Goal: Information Seeking & Learning: Learn about a topic

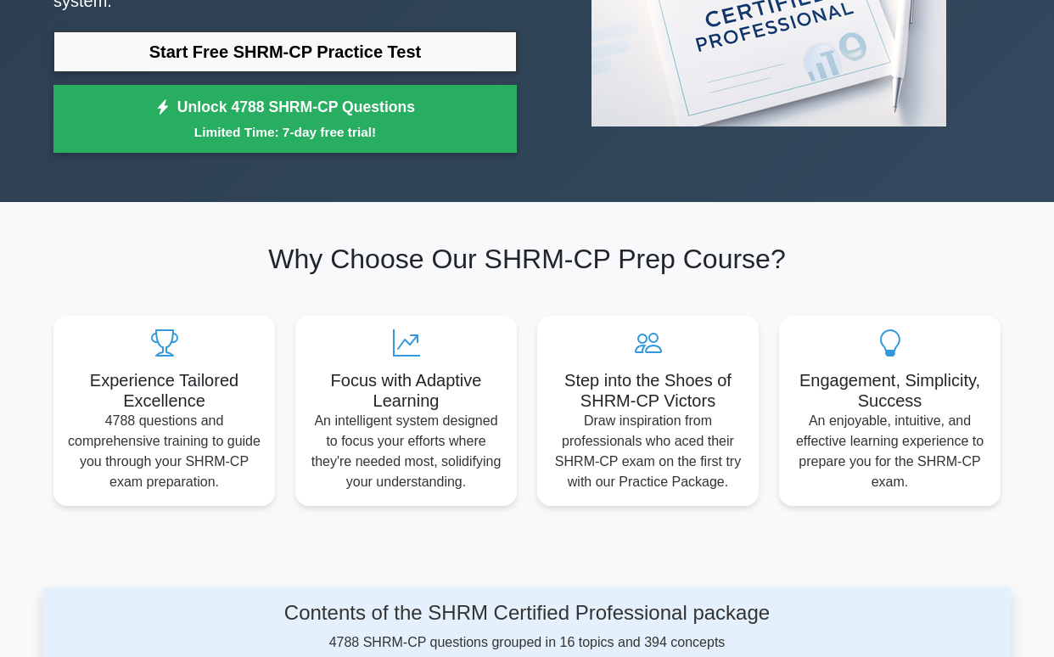
scroll to position [200, 0]
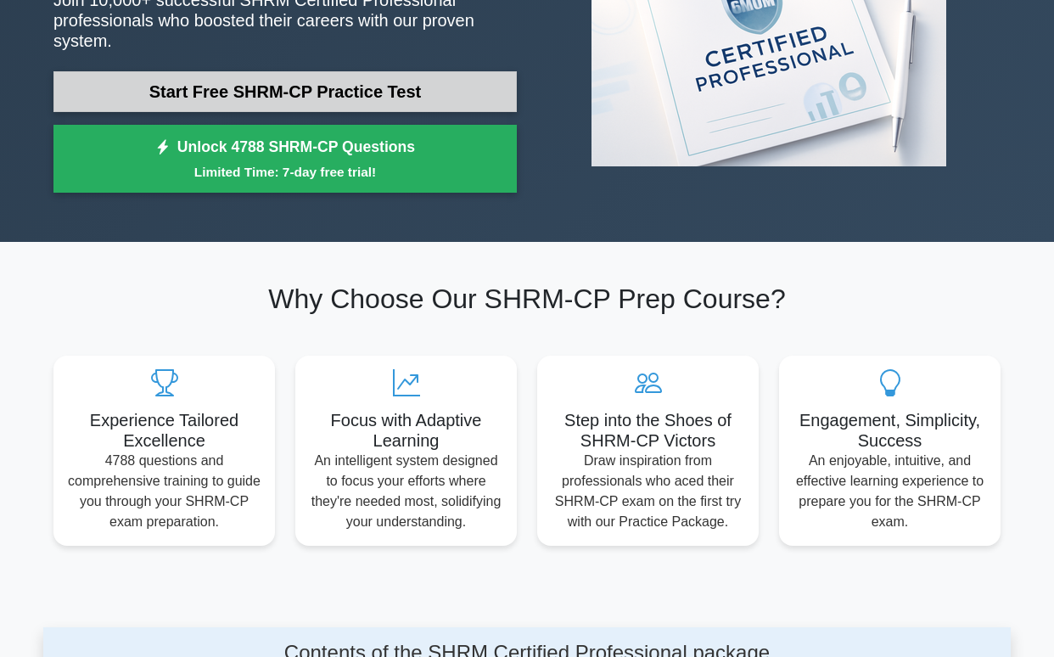
click at [267, 102] on link "Start Free SHRM-CP Practice Test" at bounding box center [284, 91] width 463 height 41
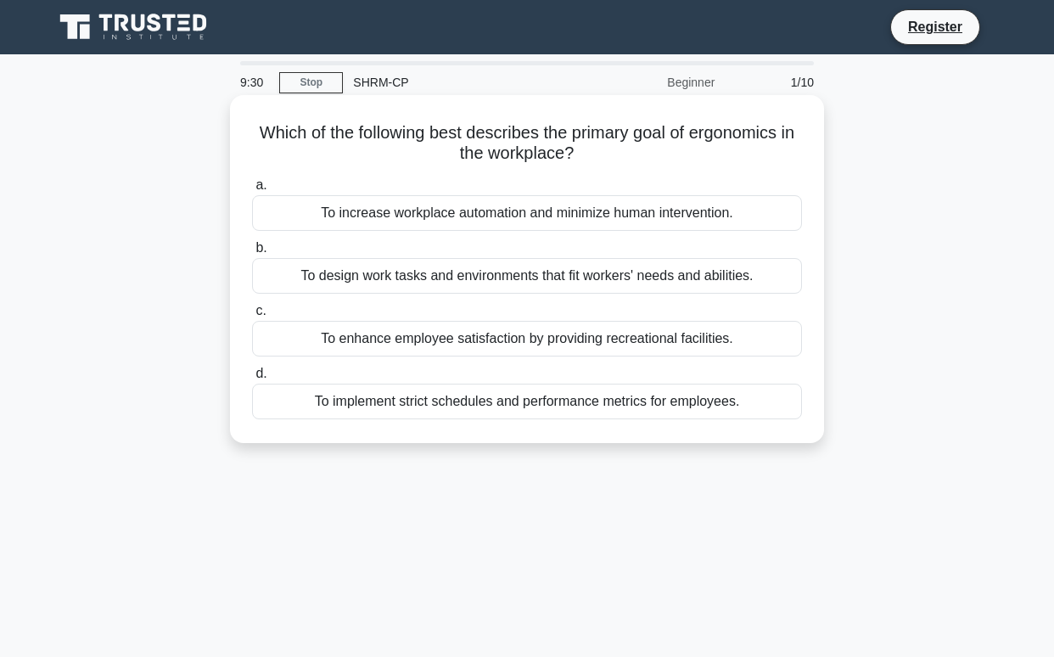
click at [357, 210] on div "To increase workplace automation and minimize human intervention." at bounding box center [527, 213] width 550 height 36
click at [252, 191] on input "a. To increase workplace automation and minimize human intervention." at bounding box center [252, 185] width 0 height 11
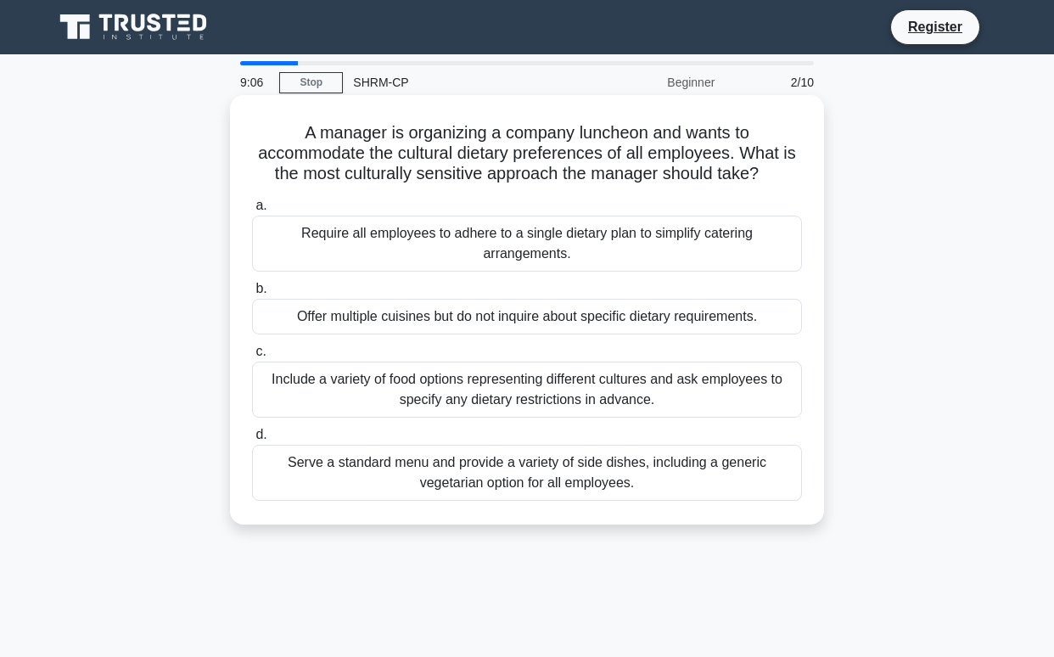
click at [355, 390] on div "Include a variety of food options representing different cultures and ask emplo…" at bounding box center [527, 389] width 550 height 56
click at [252, 357] on input "c. Include a variety of food options representing different cultures and ask em…" at bounding box center [252, 351] width 0 height 11
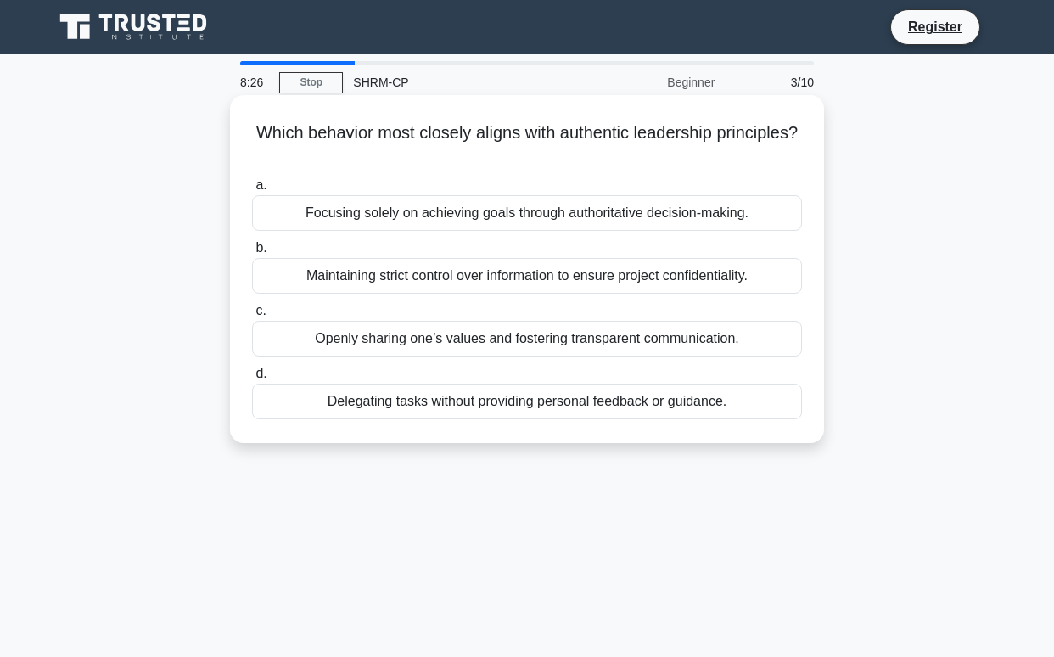
click at [384, 339] on div "Openly sharing one’s values and fostering transparent communication." at bounding box center [527, 339] width 550 height 36
click at [252, 316] on input "c. Openly sharing one’s values and fostering transparent communication." at bounding box center [252, 310] width 0 height 11
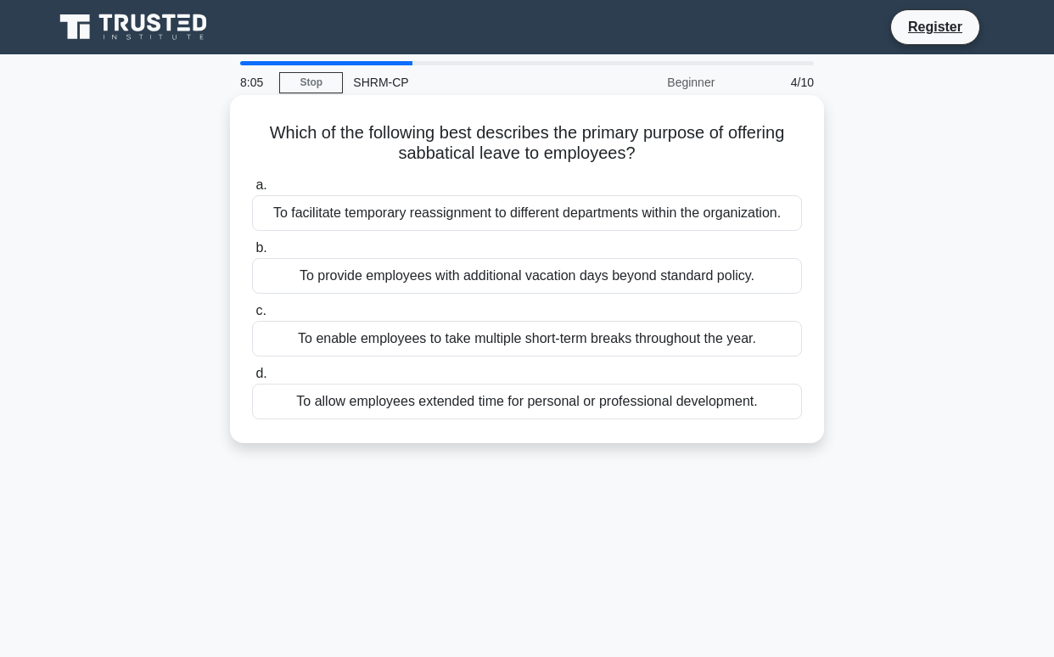
click at [389, 400] on div "To allow employees extended time for personal or professional development." at bounding box center [527, 401] width 550 height 36
click at [252, 379] on input "d. To allow employees extended time for personal or professional development." at bounding box center [252, 373] width 0 height 11
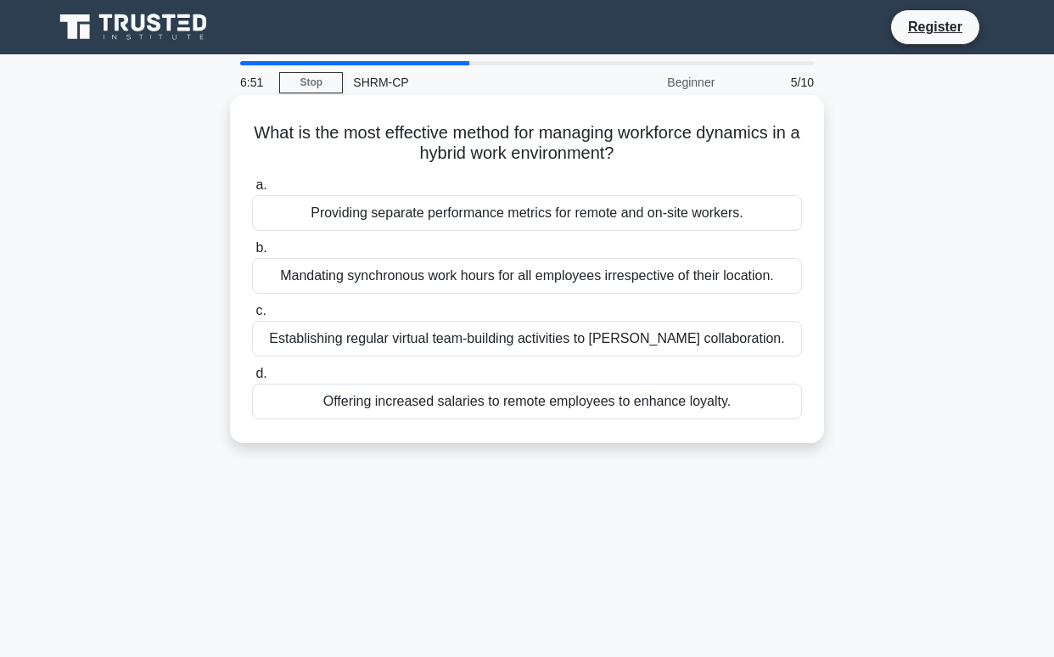
click at [428, 283] on div "Mandating synchronous work hours for all employees irrespective of their locati…" at bounding box center [527, 276] width 550 height 36
click at [252, 254] on input "b. Mandating synchronous work hours for all employees irrespective of their loc…" at bounding box center [252, 248] width 0 height 11
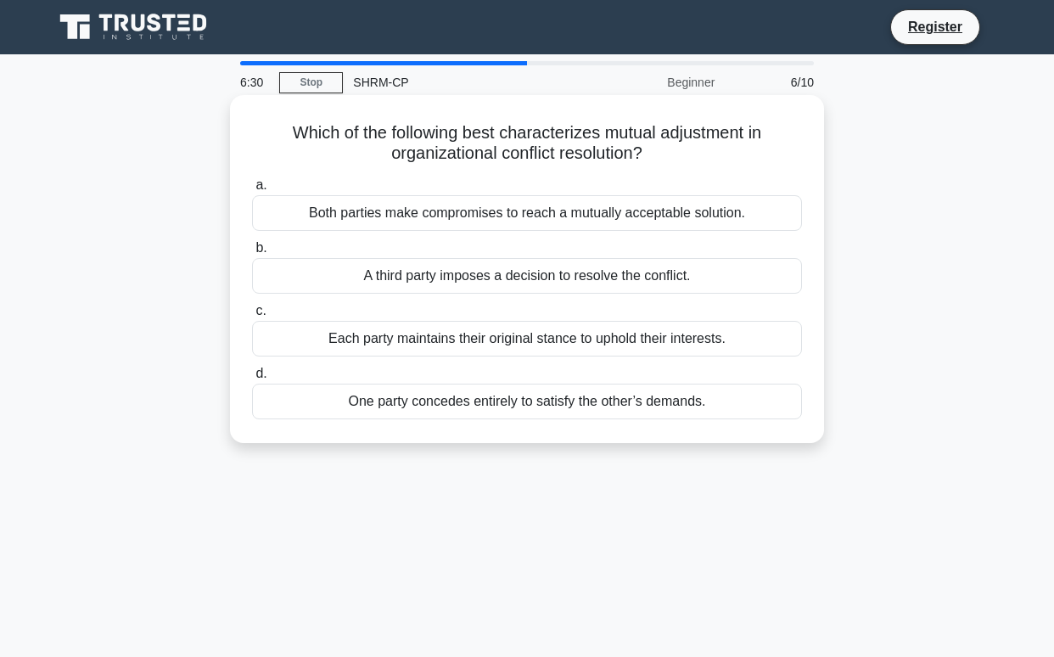
click at [454, 215] on div "Both parties make compromises to reach a mutually acceptable solution." at bounding box center [527, 213] width 550 height 36
click at [252, 191] on input "a. Both parties make compromises to reach a mutually acceptable solution." at bounding box center [252, 185] width 0 height 11
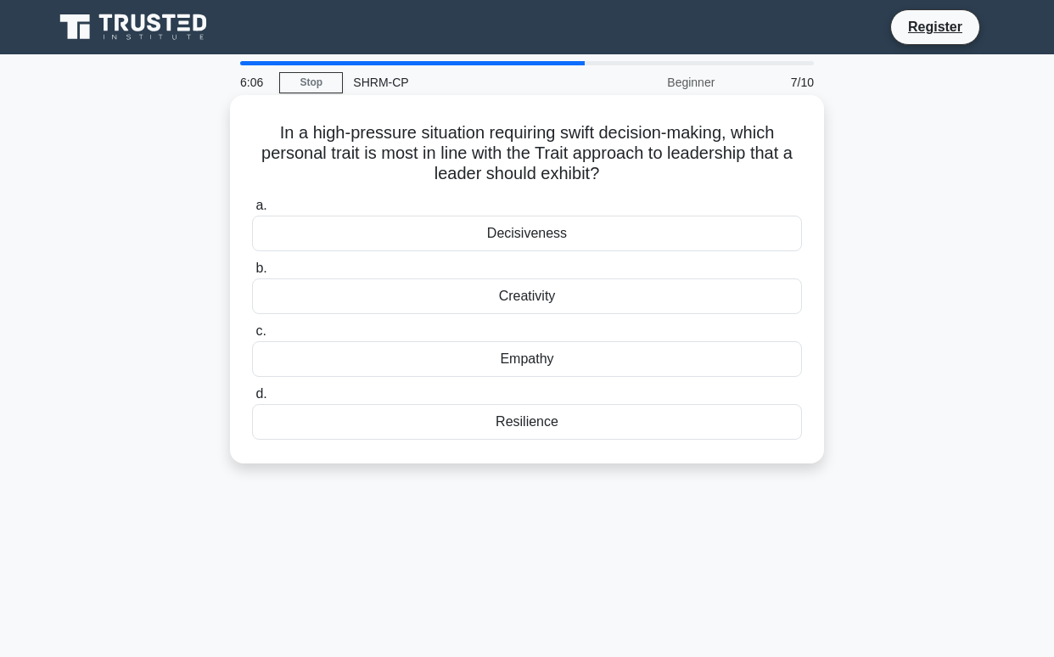
click at [454, 425] on div "Resilience" at bounding box center [527, 422] width 550 height 36
click at [252, 400] on input "d. Resilience" at bounding box center [252, 394] width 0 height 11
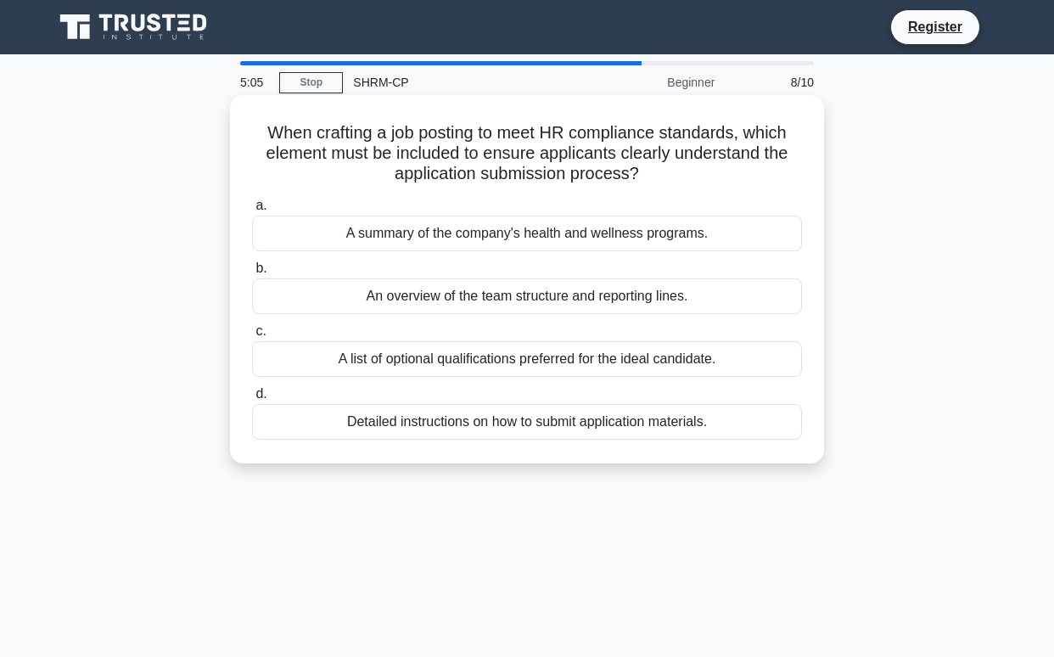
click at [523, 414] on div "Detailed instructions on how to submit application materials." at bounding box center [527, 422] width 550 height 36
click at [252, 400] on input "d. Detailed instructions on how to submit application materials." at bounding box center [252, 394] width 0 height 11
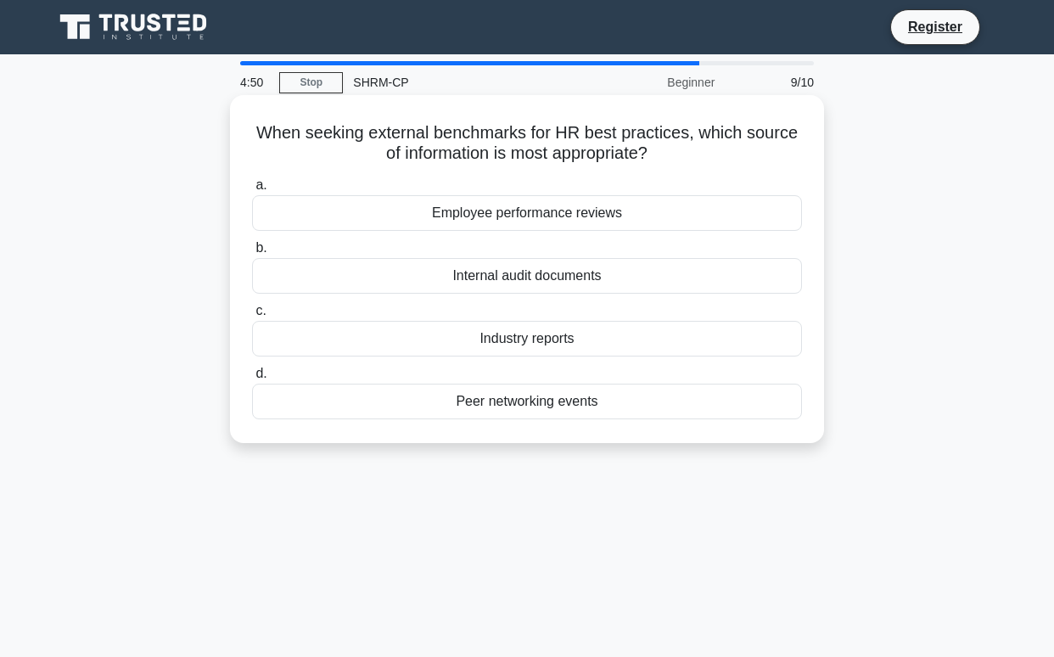
click at [526, 342] on div "Industry reports" at bounding box center [527, 339] width 550 height 36
click at [252, 316] on input "c. Industry reports" at bounding box center [252, 310] width 0 height 11
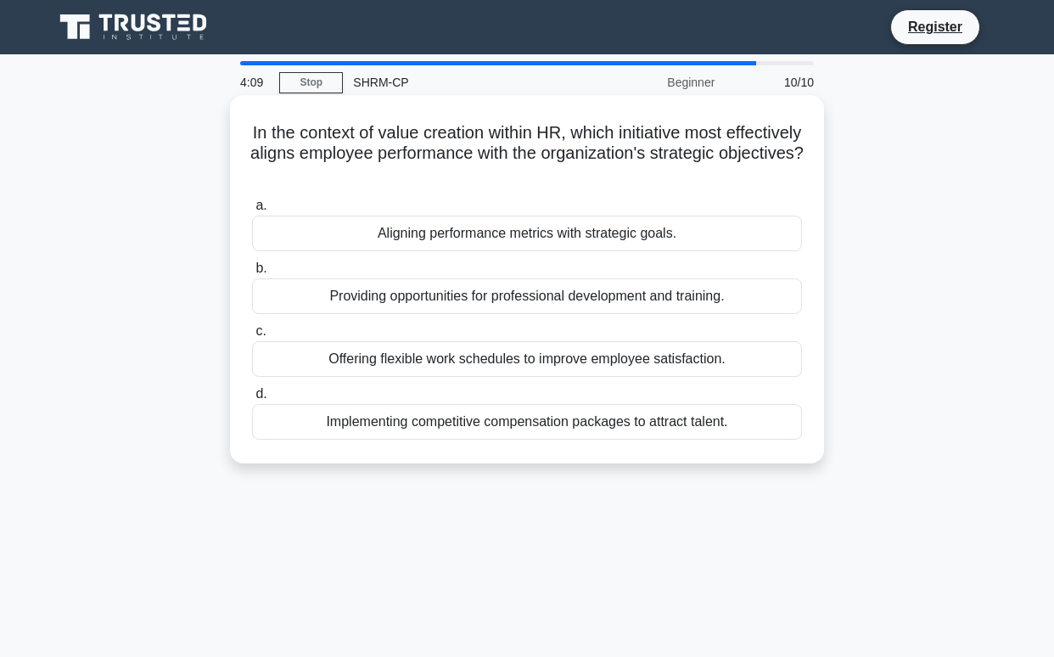
click at [529, 245] on div "Aligning performance metrics with strategic goals." at bounding box center [527, 233] width 550 height 36
click at [252, 211] on input "a. Aligning performance metrics with strategic goals." at bounding box center [252, 205] width 0 height 11
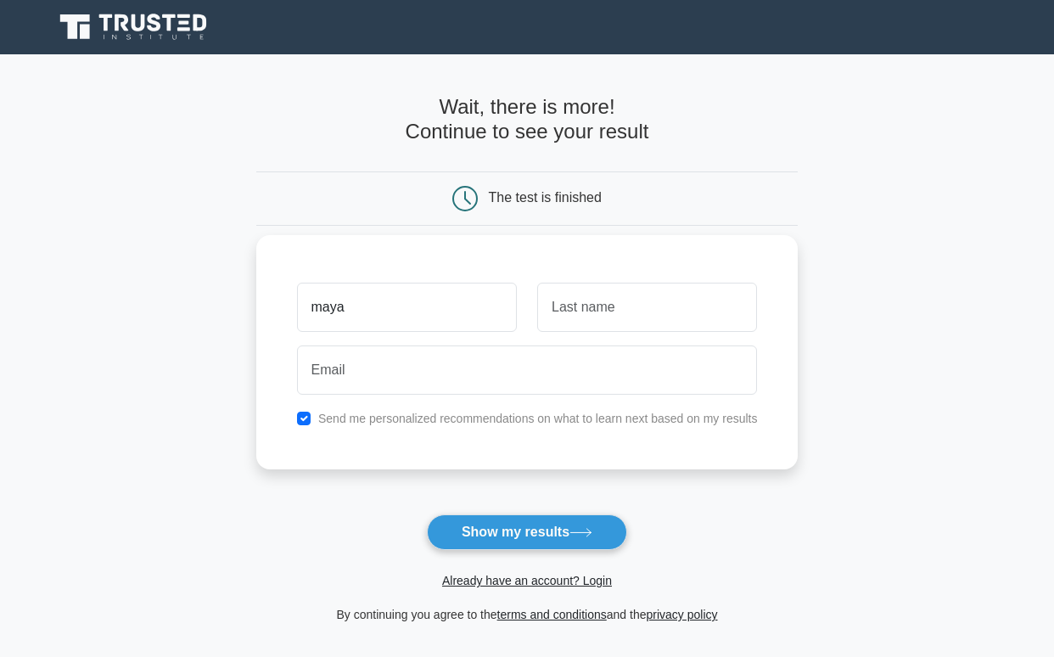
type input "maya"
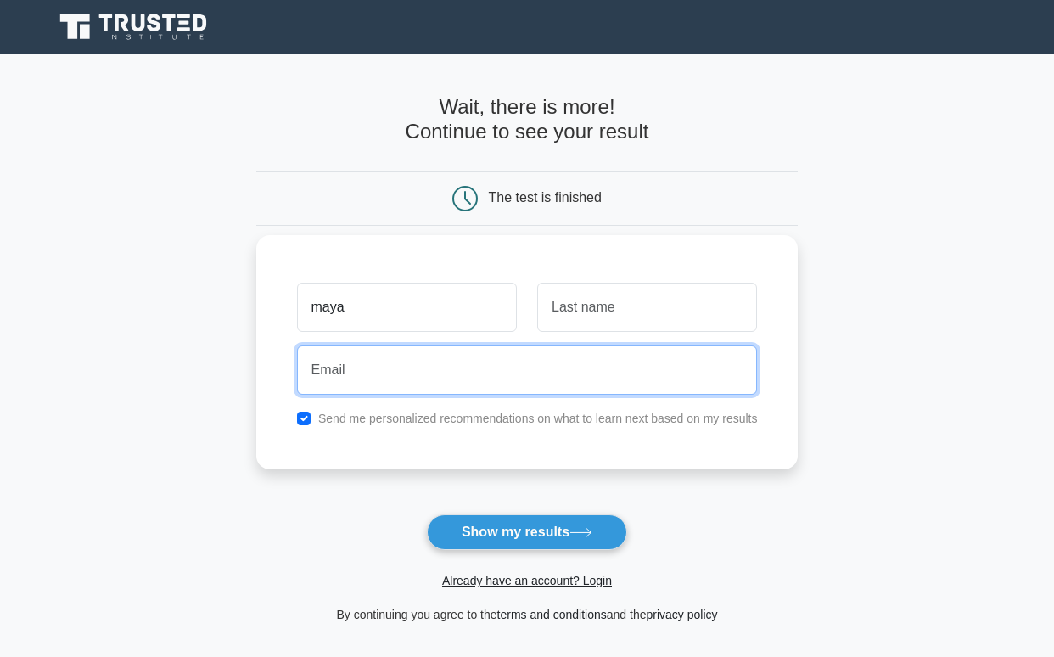
click at [644, 373] on input "email" at bounding box center [527, 369] width 461 height 49
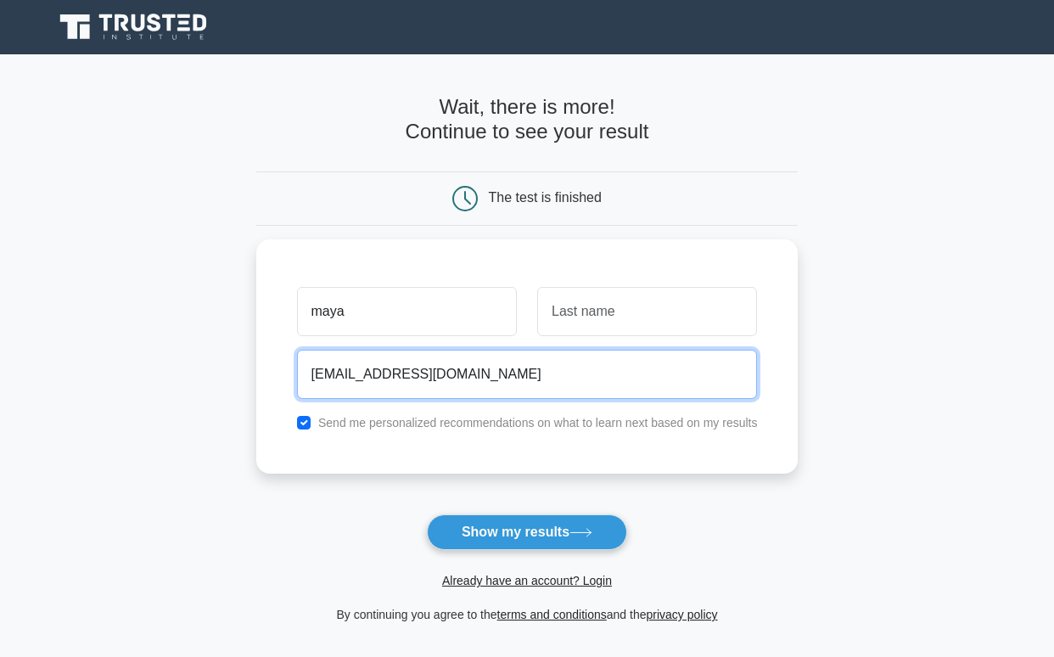
type input "paws6000@gmail.com"
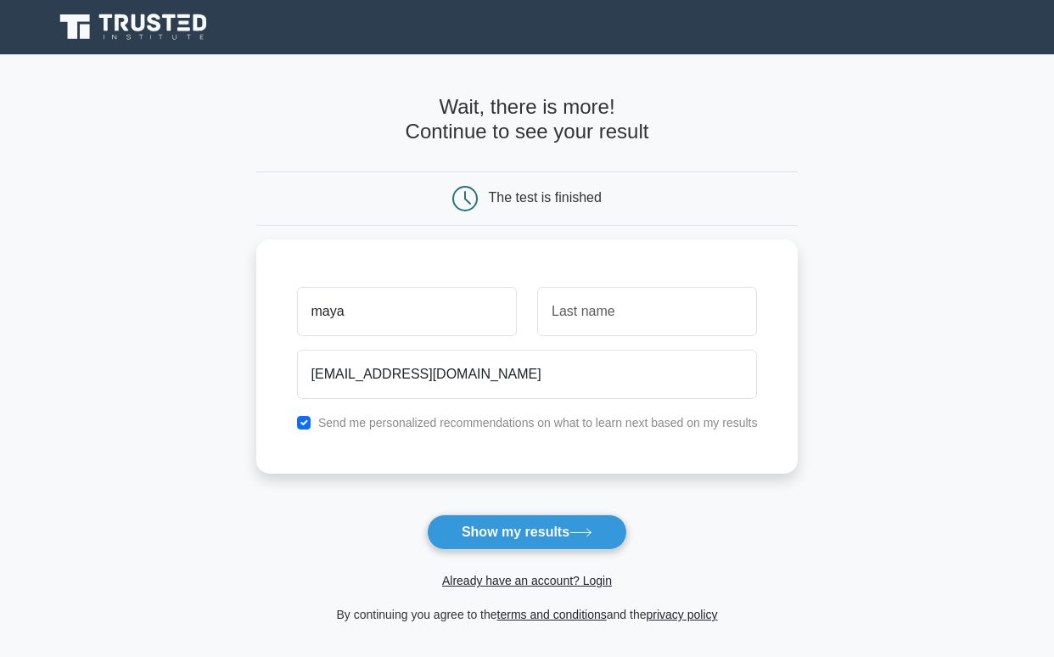
click at [684, 549] on form "Wait, there is more! Continue to see your result The test is finished maya" at bounding box center [527, 359] width 542 height 529
click at [583, 523] on button "Show my results" at bounding box center [527, 532] width 200 height 36
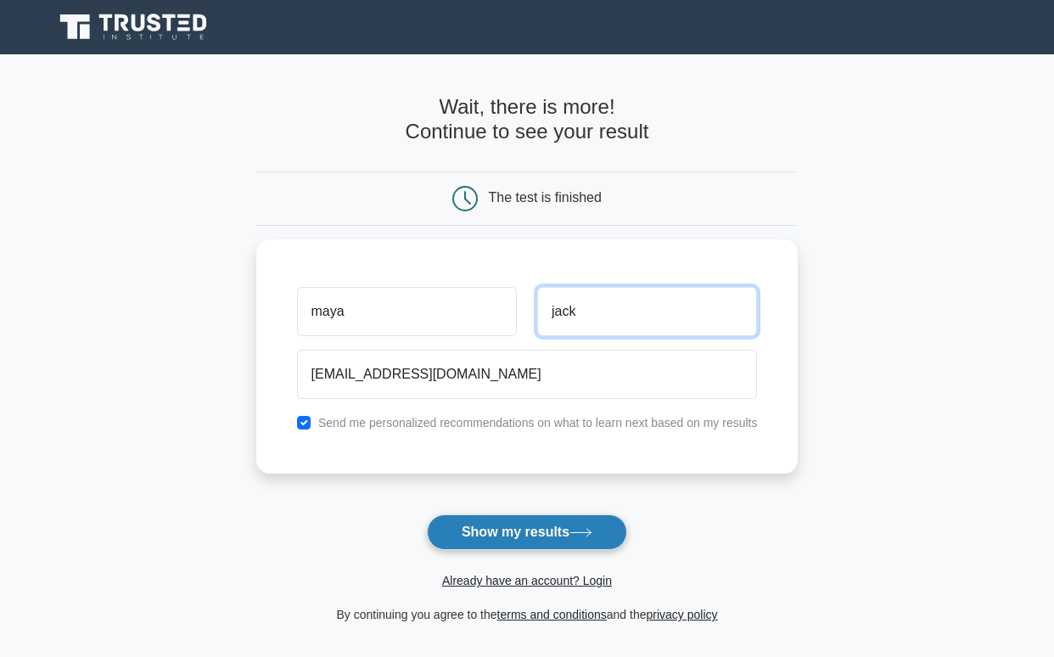
type input "jack"
click at [555, 529] on button "Show my results" at bounding box center [527, 532] width 200 height 36
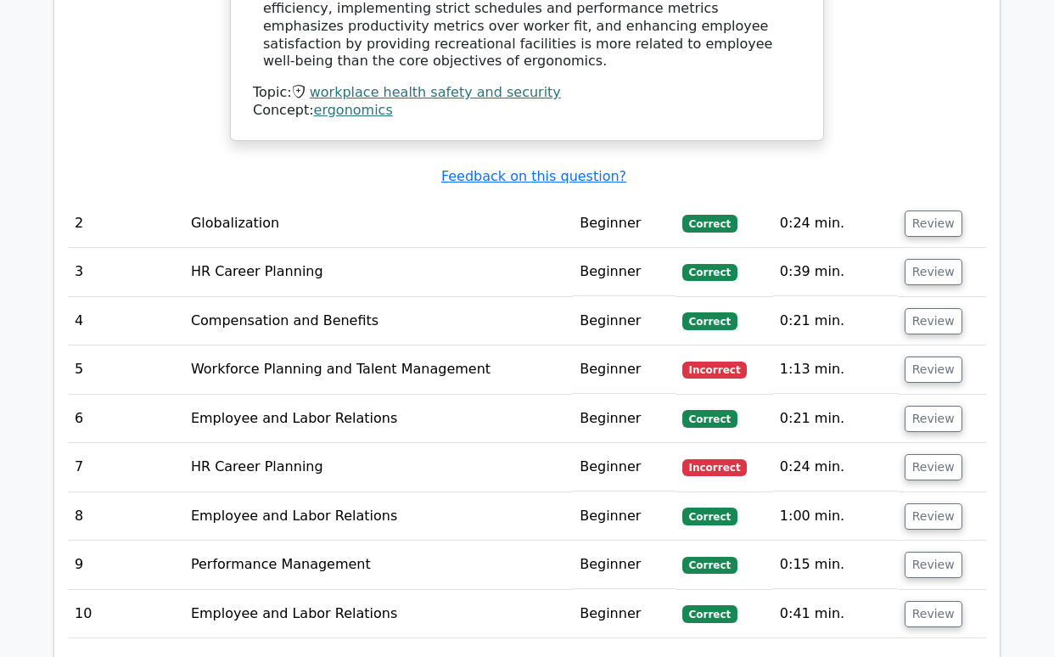
scroll to position [1936, 0]
click at [605, 491] on td "Beginner" at bounding box center [624, 515] width 102 height 48
click at [925, 502] on button "Review" at bounding box center [933, 515] width 58 height 26
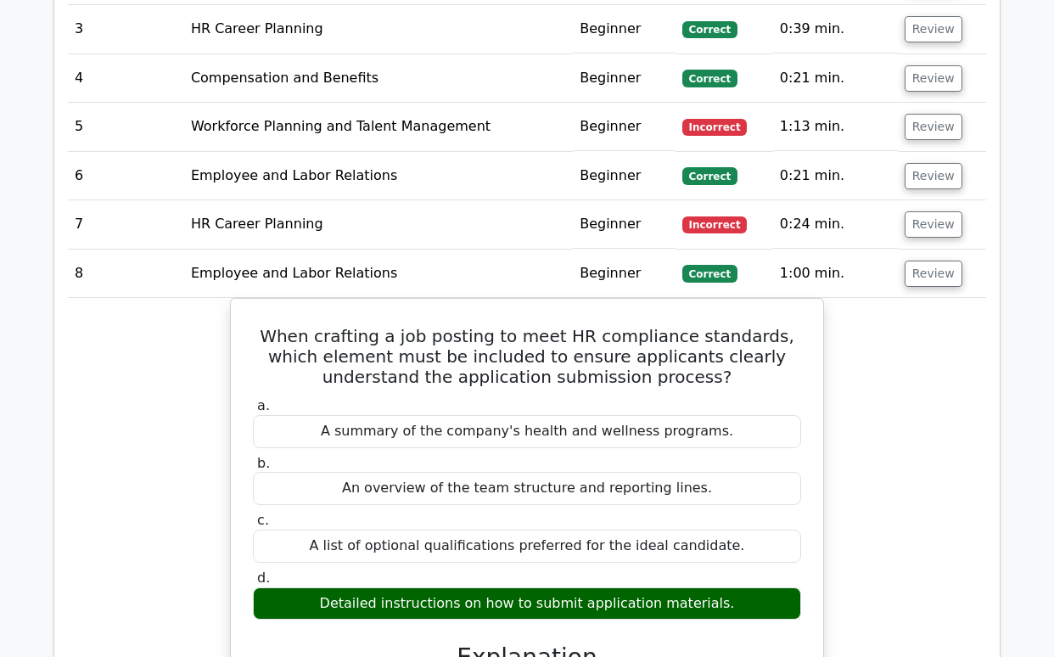
scroll to position [2068, 0]
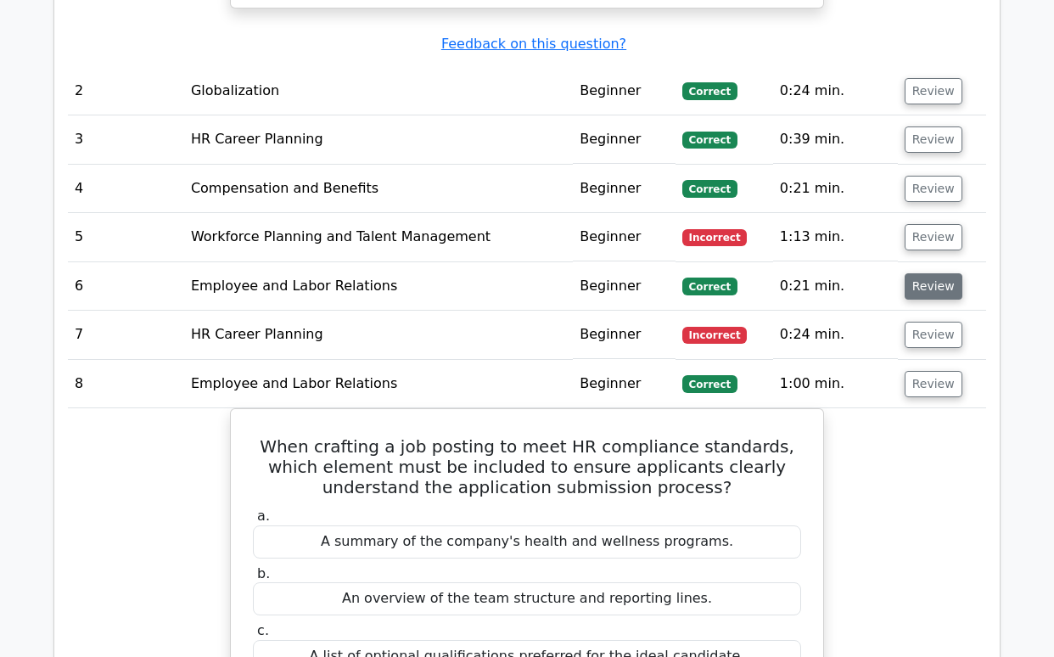
click at [913, 273] on button "Review" at bounding box center [933, 286] width 58 height 26
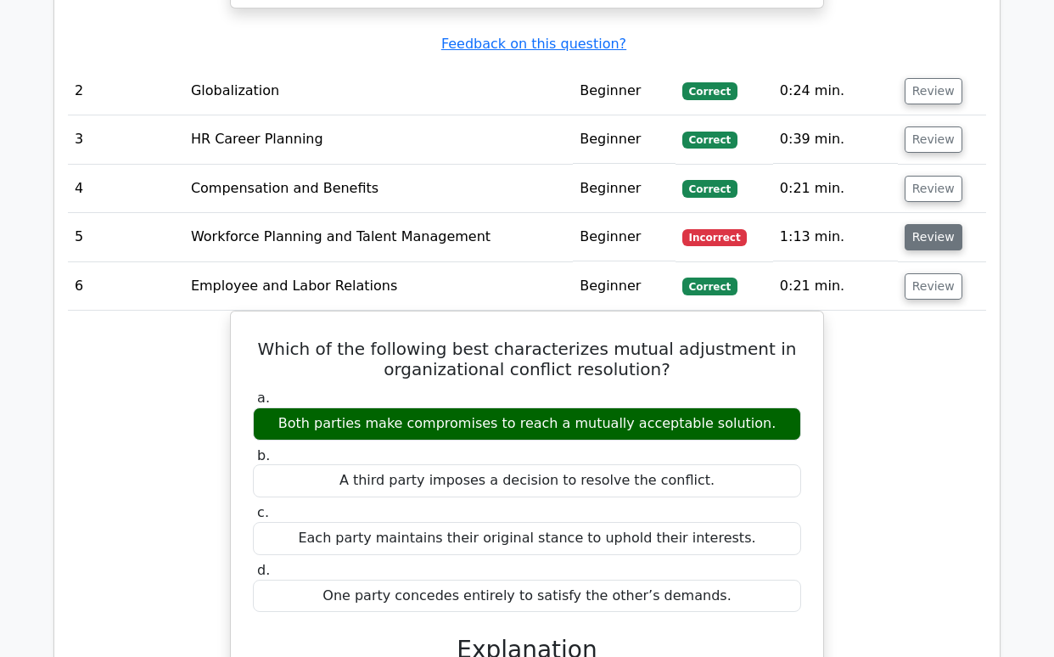
click at [908, 224] on button "Review" at bounding box center [933, 237] width 58 height 26
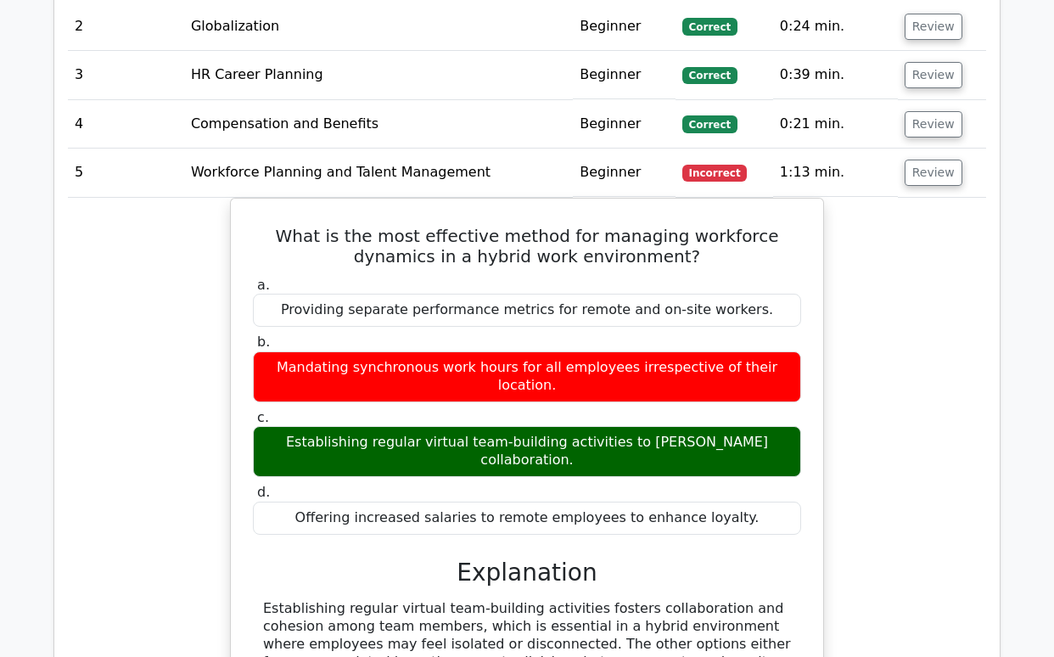
scroll to position [1942, 0]
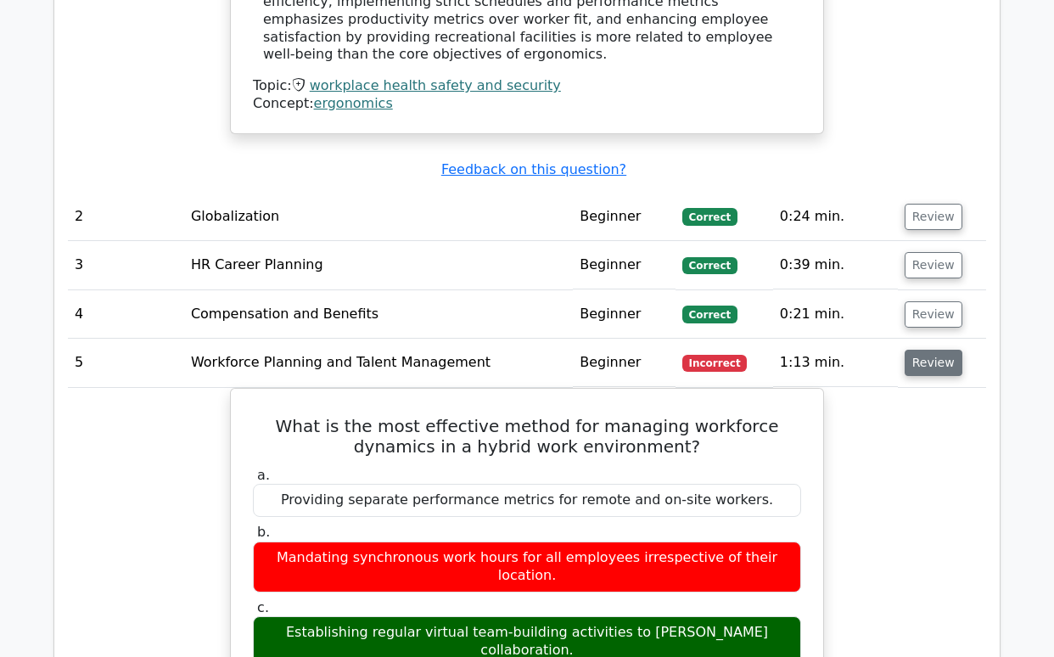
click at [923, 350] on button "Review" at bounding box center [933, 363] width 58 height 26
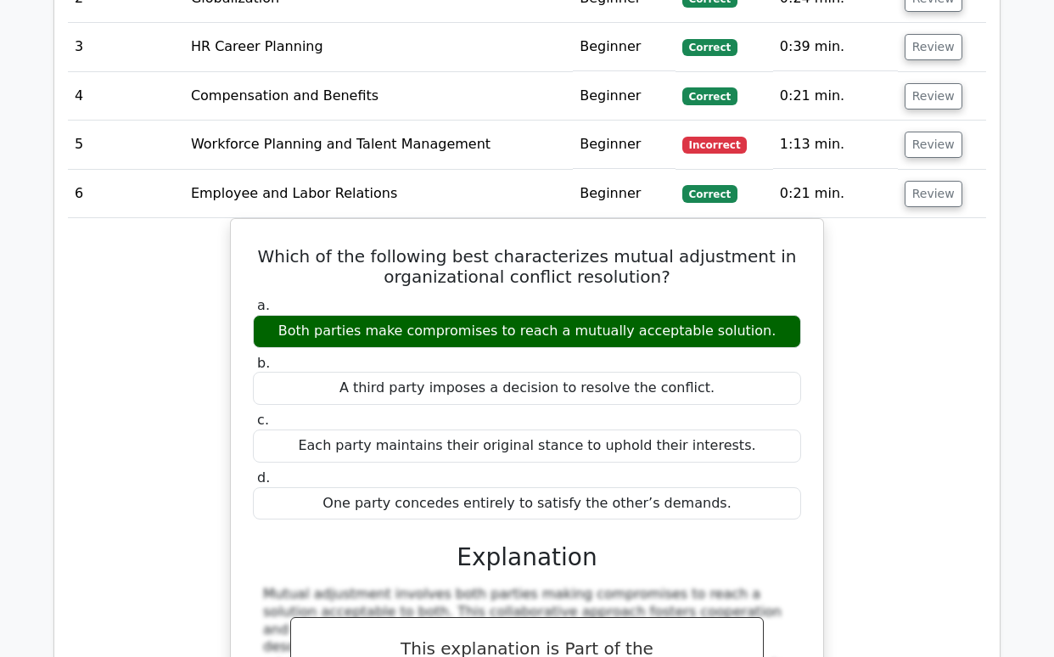
scroll to position [2191, 0]
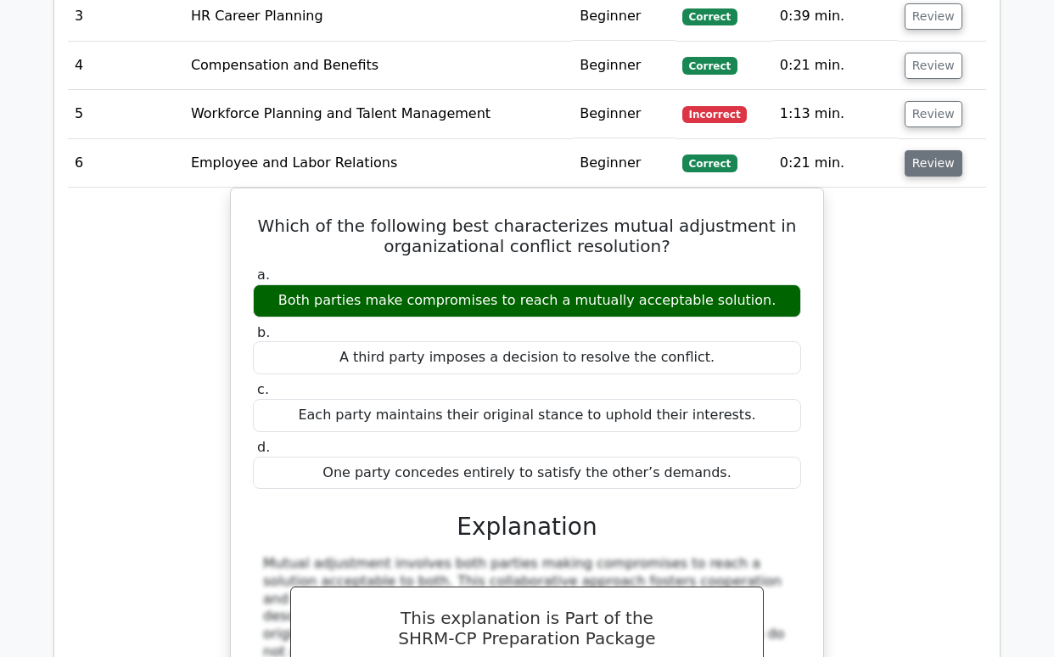
click at [930, 150] on button "Review" at bounding box center [933, 163] width 58 height 26
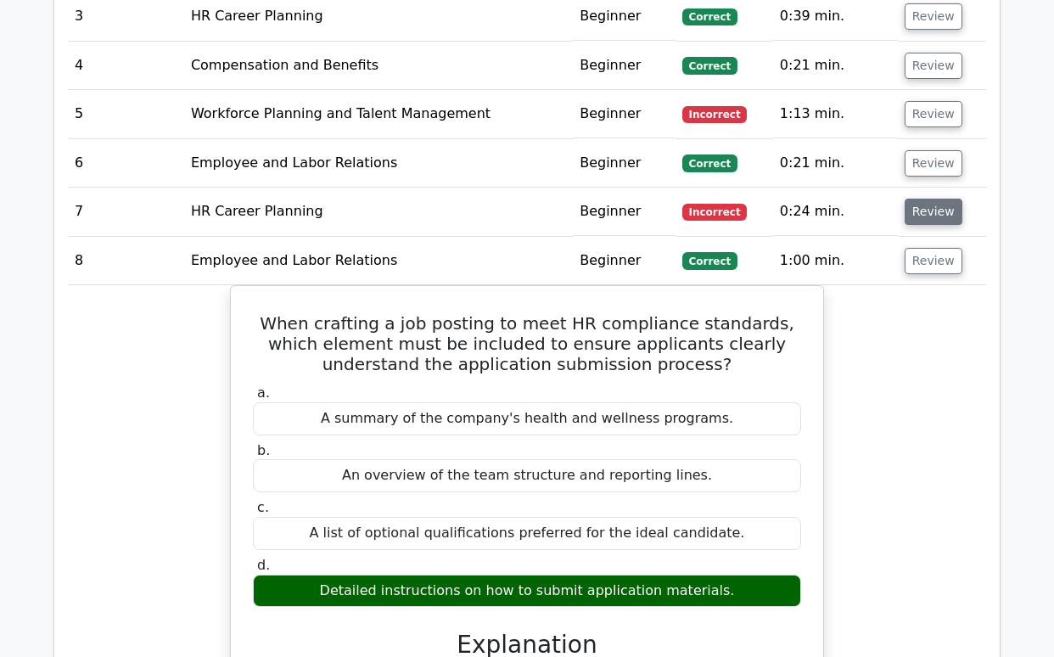
click at [925, 199] on button "Review" at bounding box center [933, 212] width 58 height 26
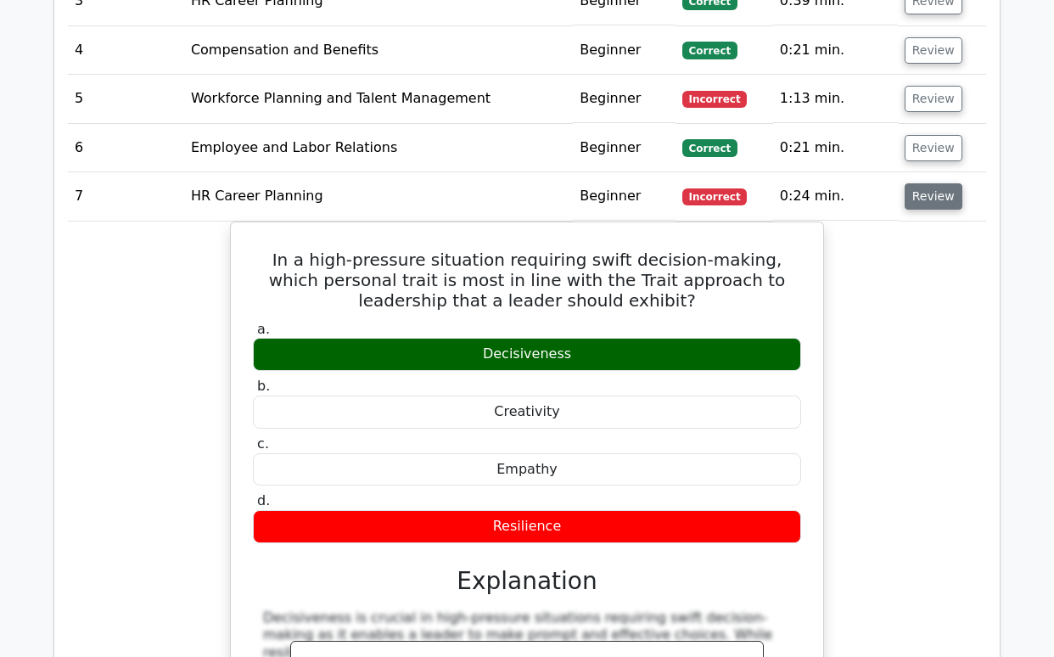
scroll to position [2208, 0]
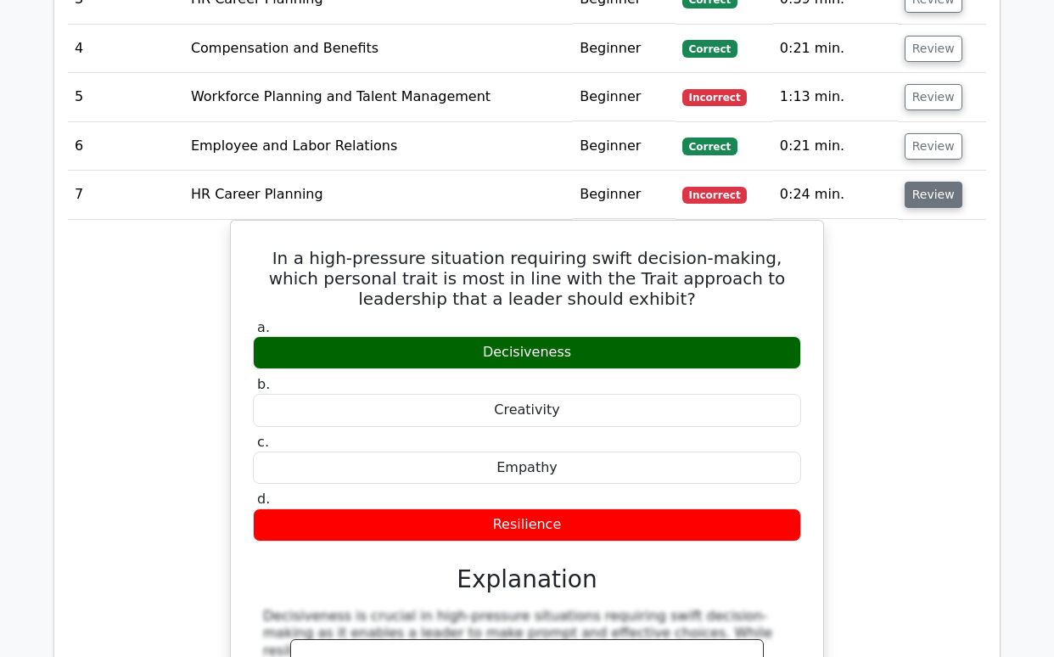
click at [927, 182] on button "Review" at bounding box center [933, 195] width 58 height 26
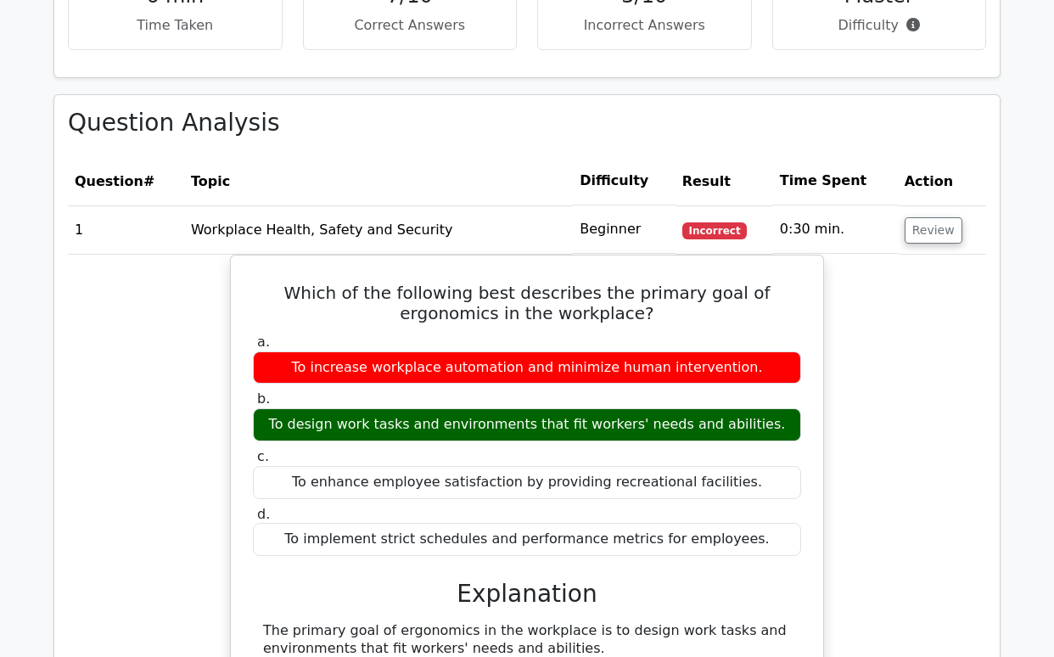
scroll to position [1201, 0]
